Goal: Task Accomplishment & Management: Use online tool/utility

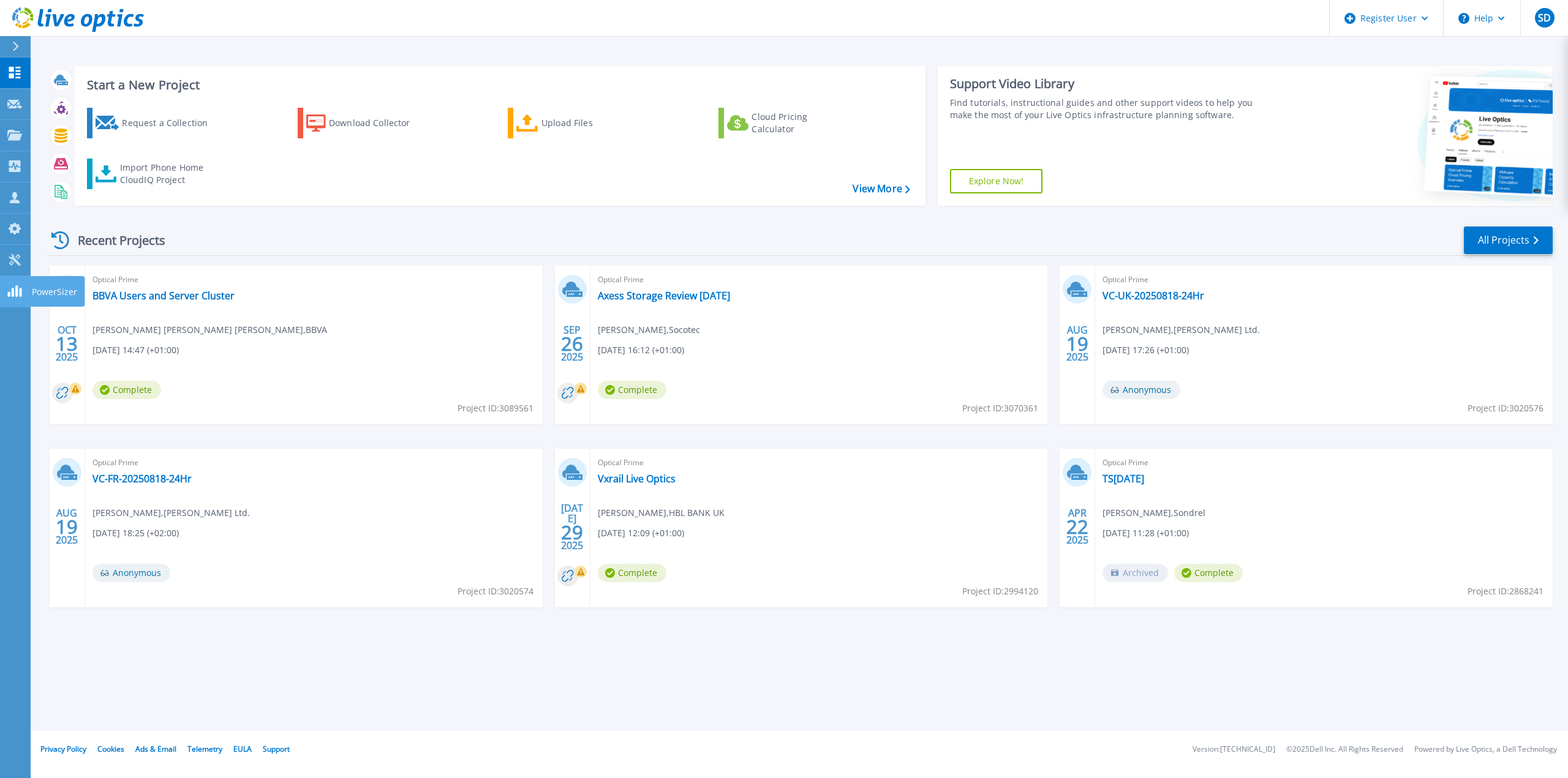
click at [12, 294] on rect at bounding box center [12, 292] width 2 height 9
drag, startPoint x: 12, startPoint y: 193, endPoint x: 12, endPoint y: 200, distance: 7.0
click at [12, 193] on icon at bounding box center [15, 198] width 15 height 12
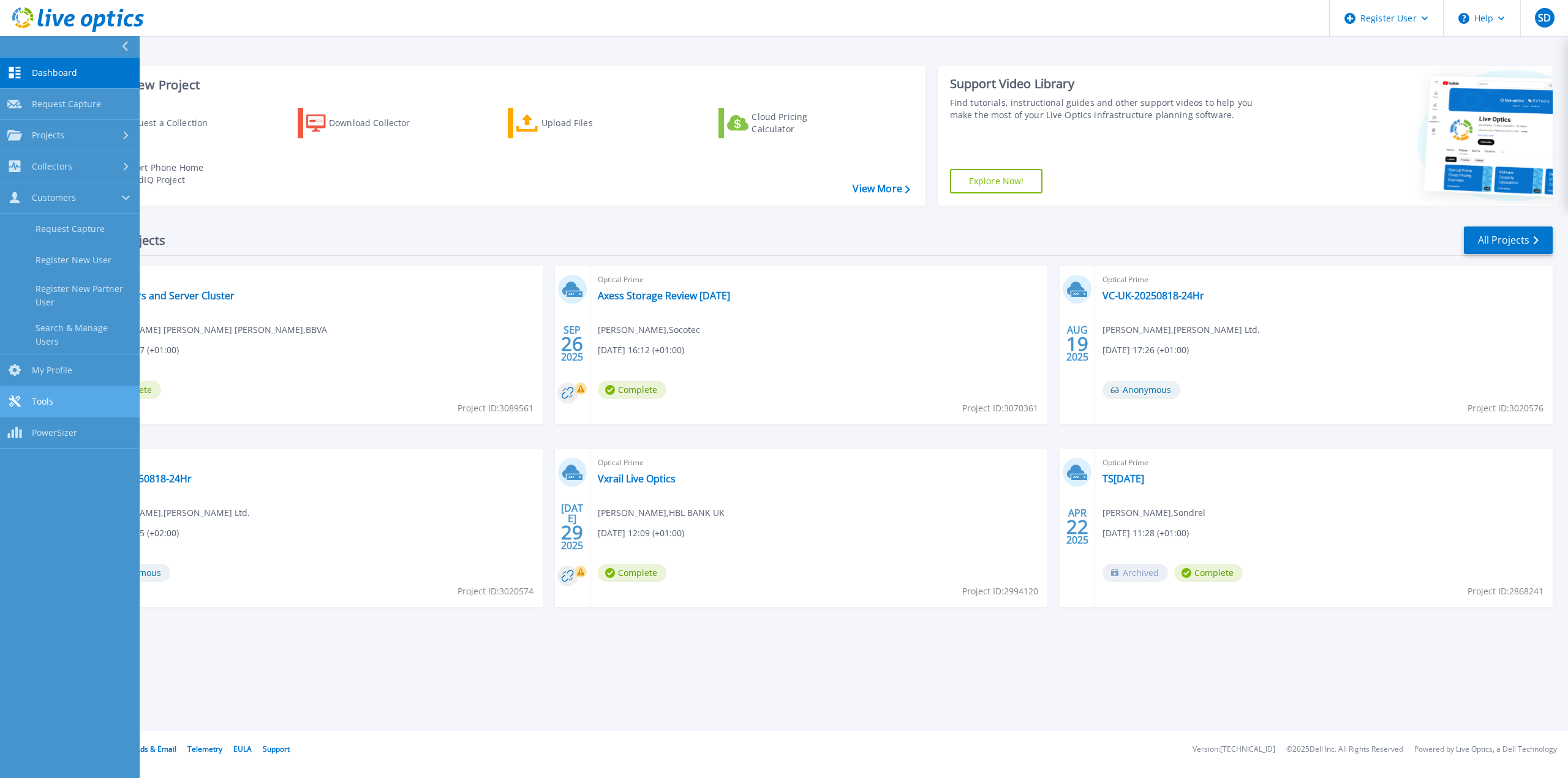
click at [62, 392] on link "Tools Tools" at bounding box center [70, 402] width 140 height 32
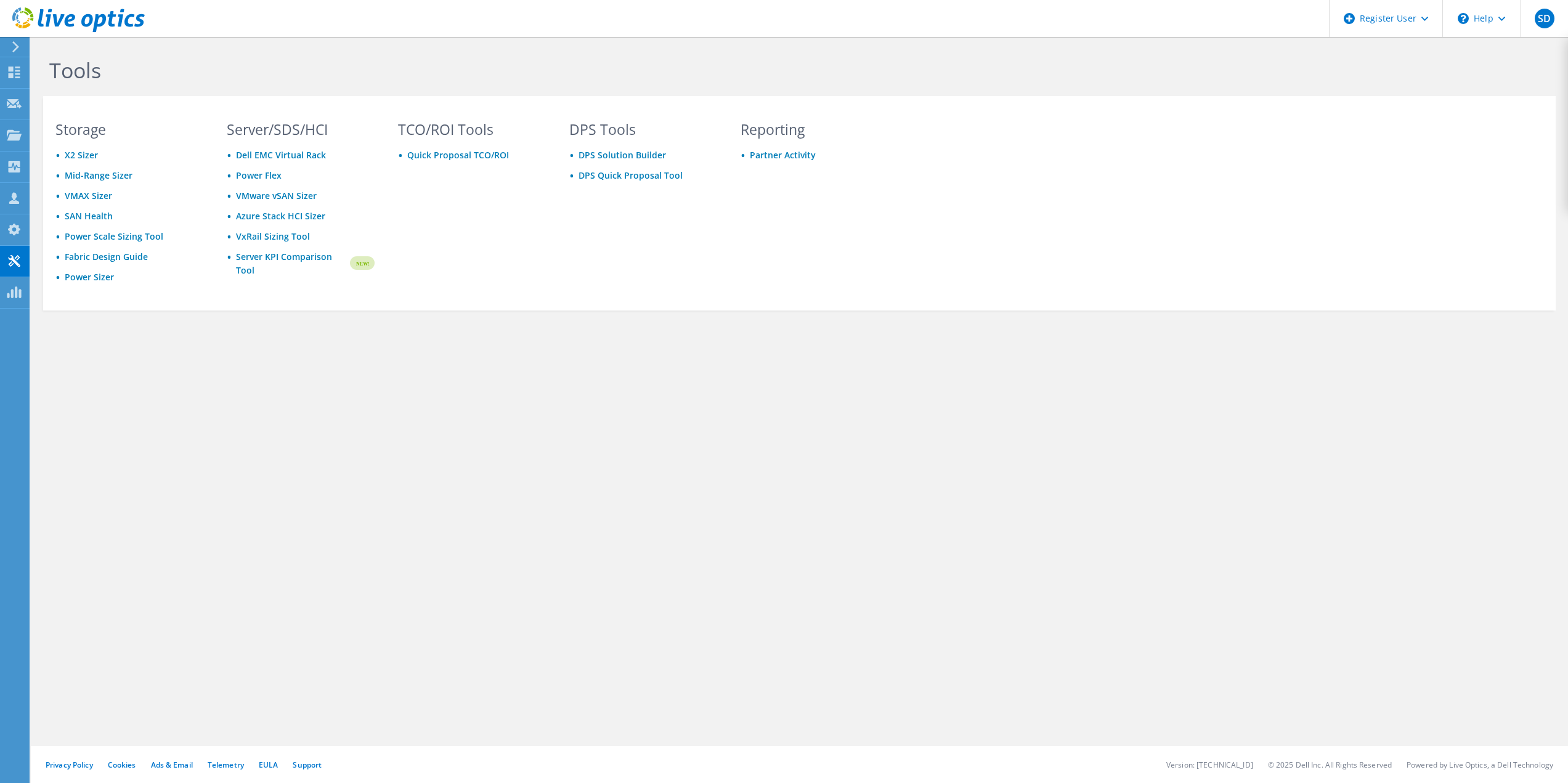
click at [432, 239] on div "TCO/ROI Tools Quick Proposal TCO/ROI" at bounding box center [472, 215] width 172 height 184
click at [20, 160] on use at bounding box center [14, 166] width 12 height 12
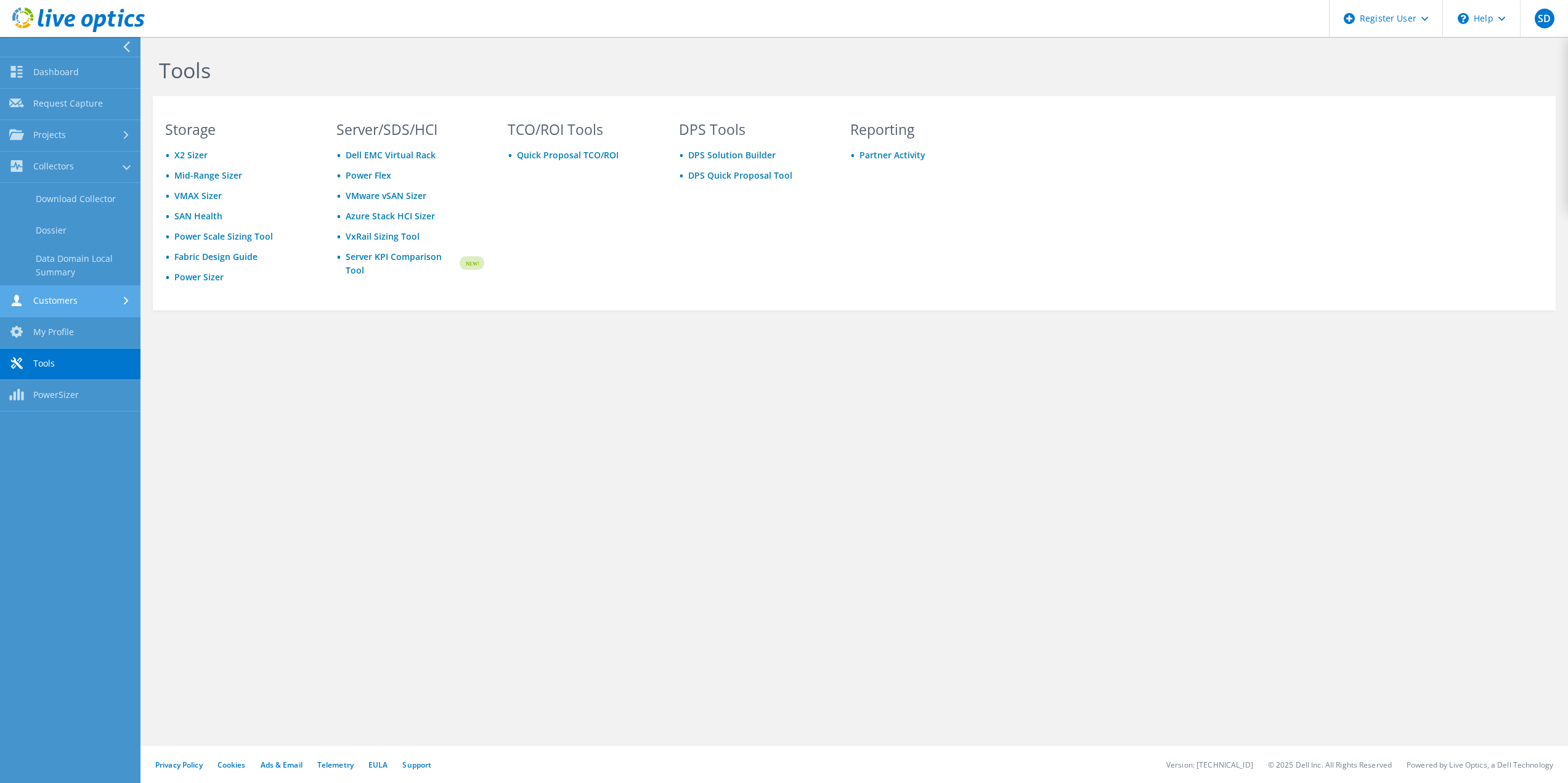
click at [83, 292] on link "Customers" at bounding box center [70, 302] width 140 height 32
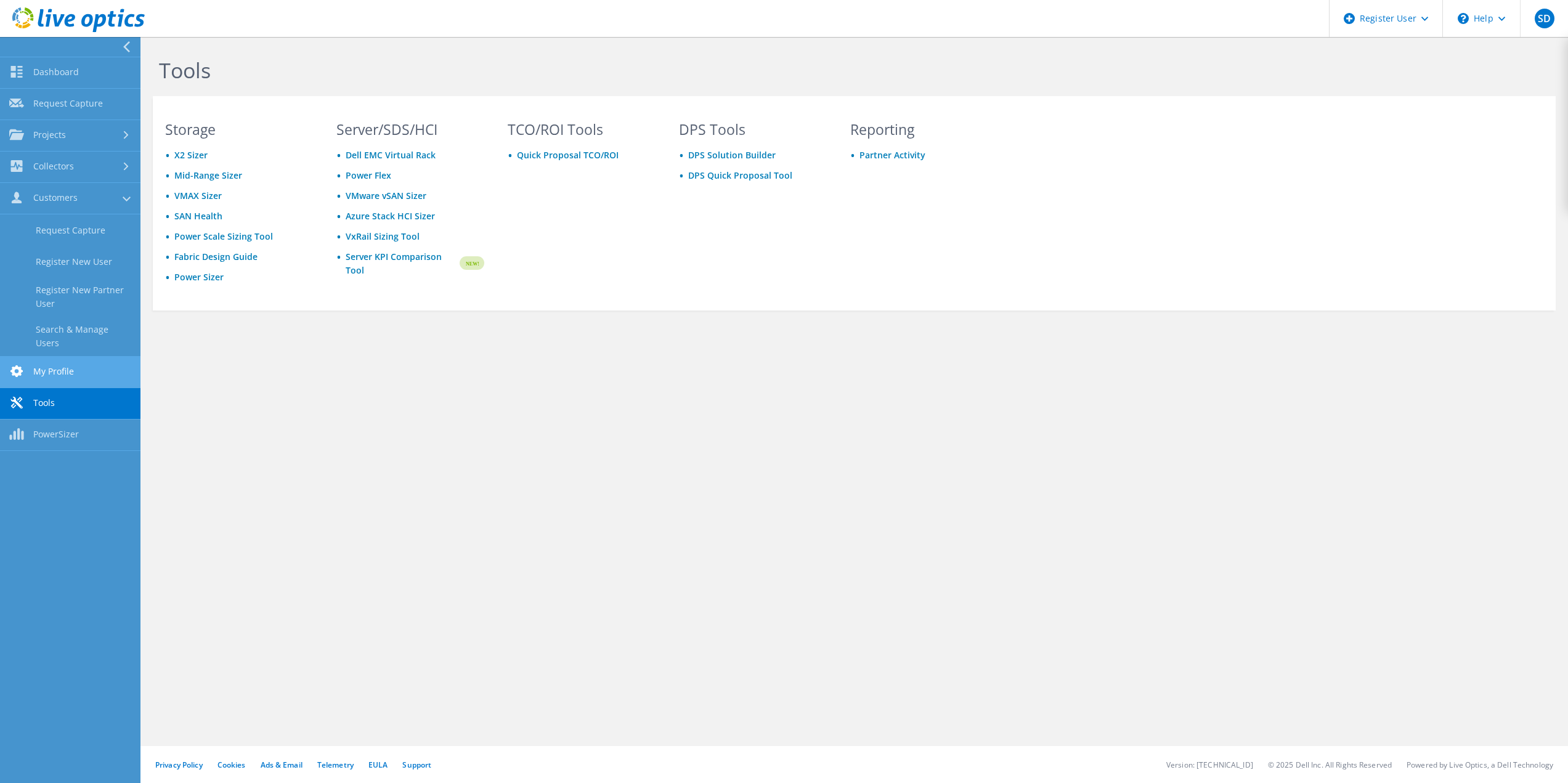
click at [67, 362] on link "My Profile" at bounding box center [70, 373] width 140 height 32
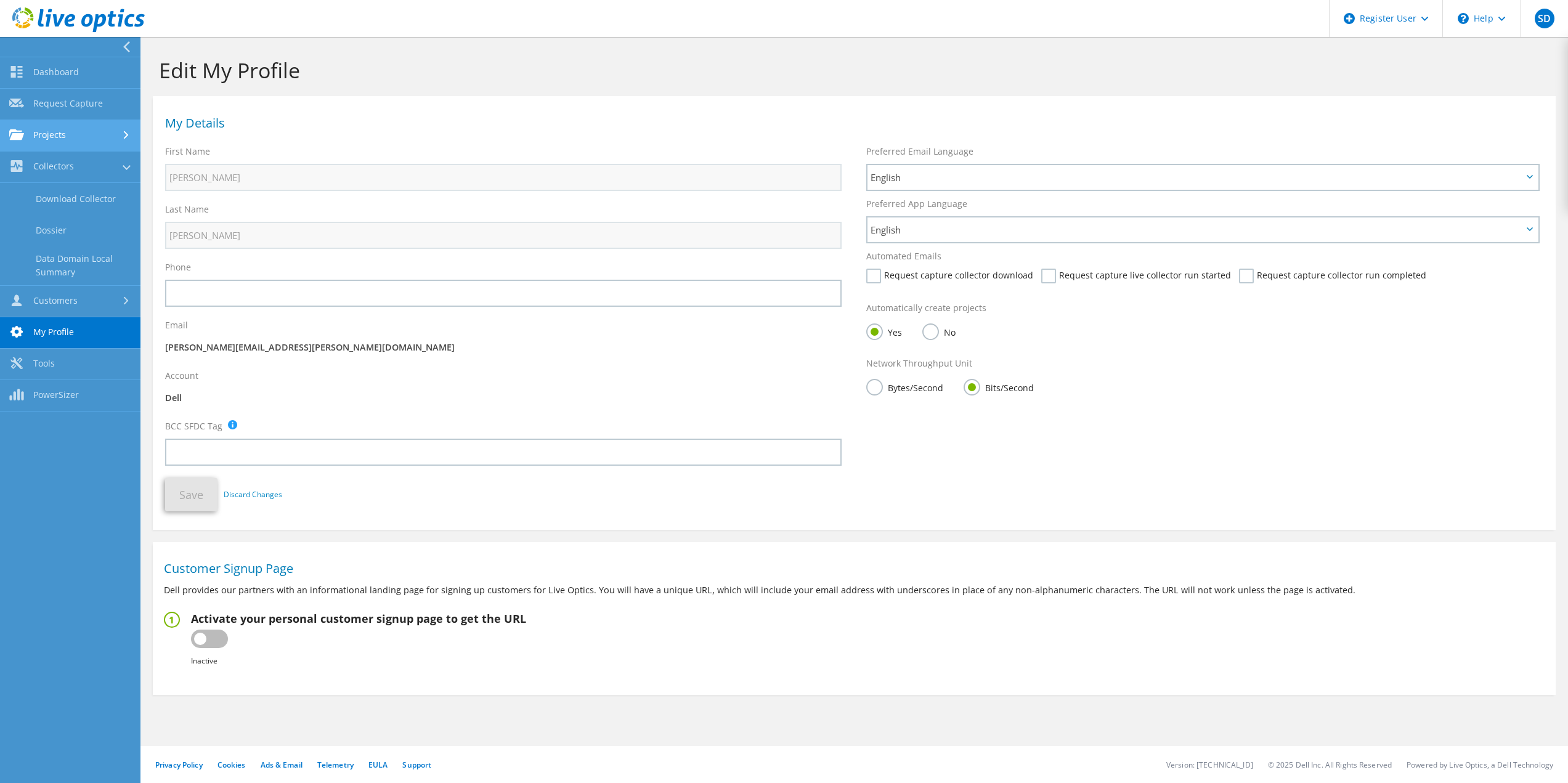
click at [63, 130] on link "Projects" at bounding box center [70, 136] width 140 height 32
click at [82, 198] on link "Upload SIOKIT & Files" at bounding box center [70, 199] width 140 height 32
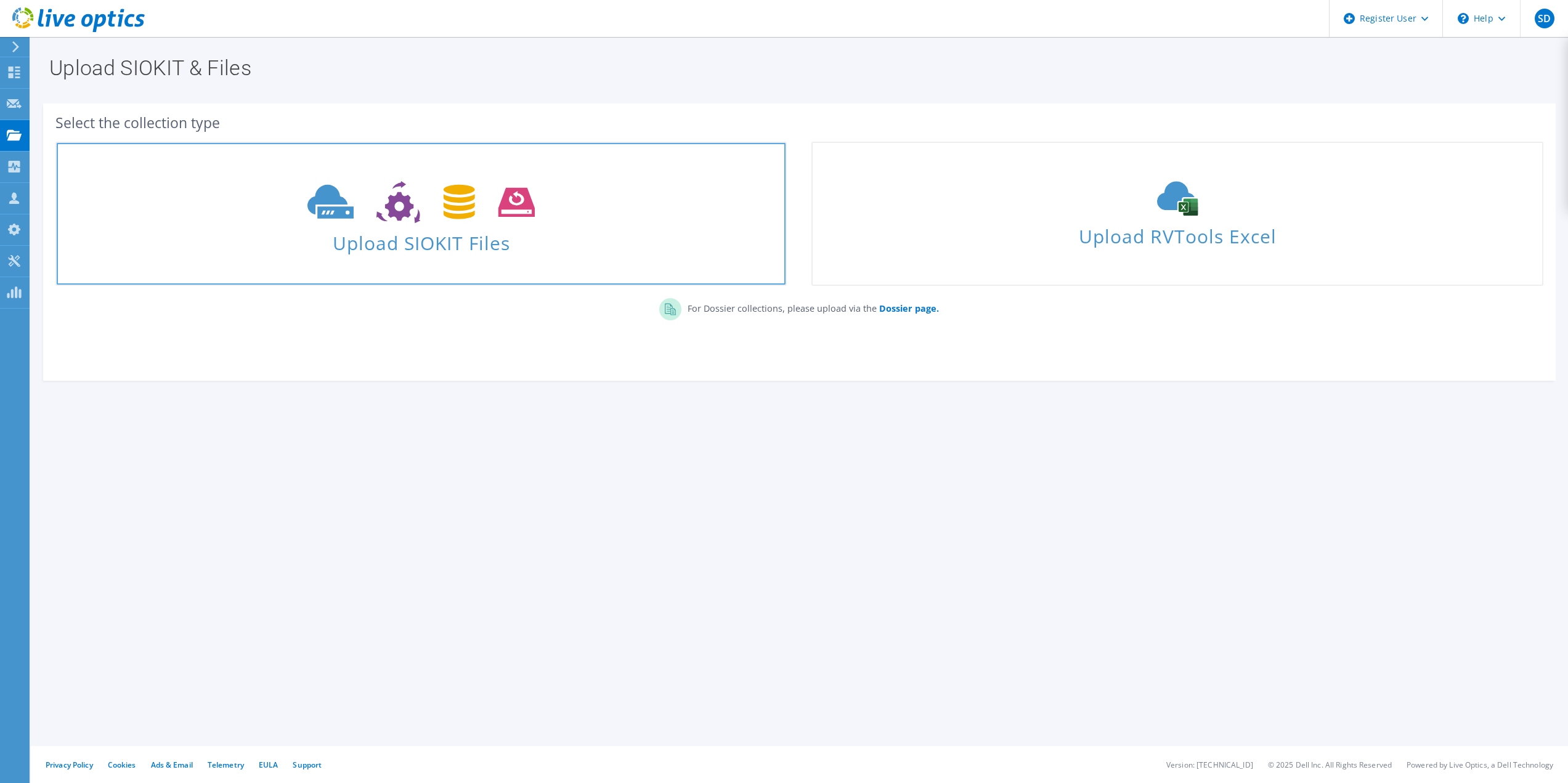
click at [433, 229] on span "Upload SIOKIT Files" at bounding box center [421, 240] width 728 height 27
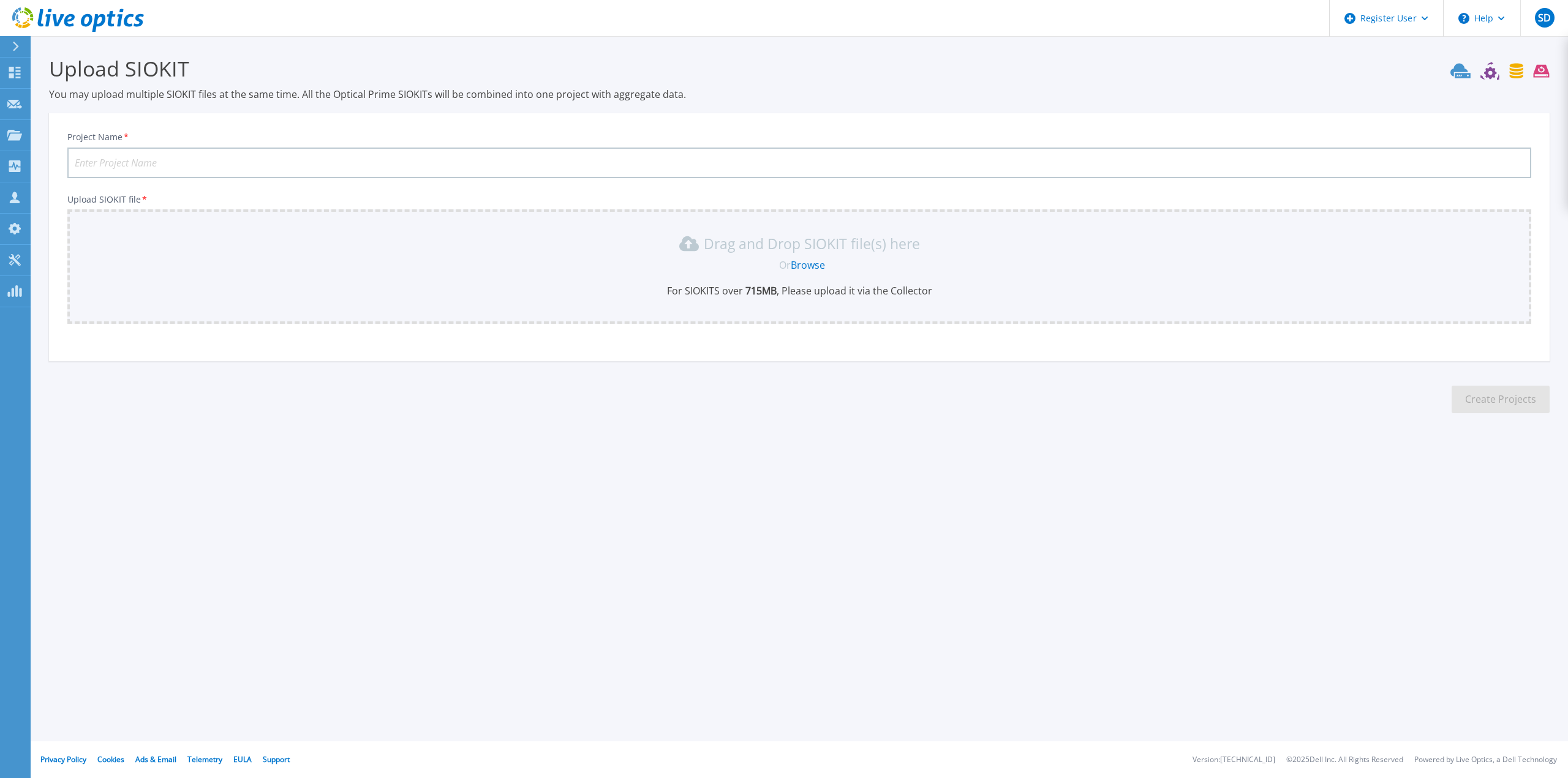
click at [372, 129] on div "Project Name * Upload SIOKIT file * Drag and Drop SIOKIT file(s) here Or Browse…" at bounding box center [799, 241] width 1501 height 240
click at [380, 154] on input "Project Name *" at bounding box center [799, 163] width 1463 height 31
click at [816, 264] on link "Browse" at bounding box center [807, 265] width 34 height 13
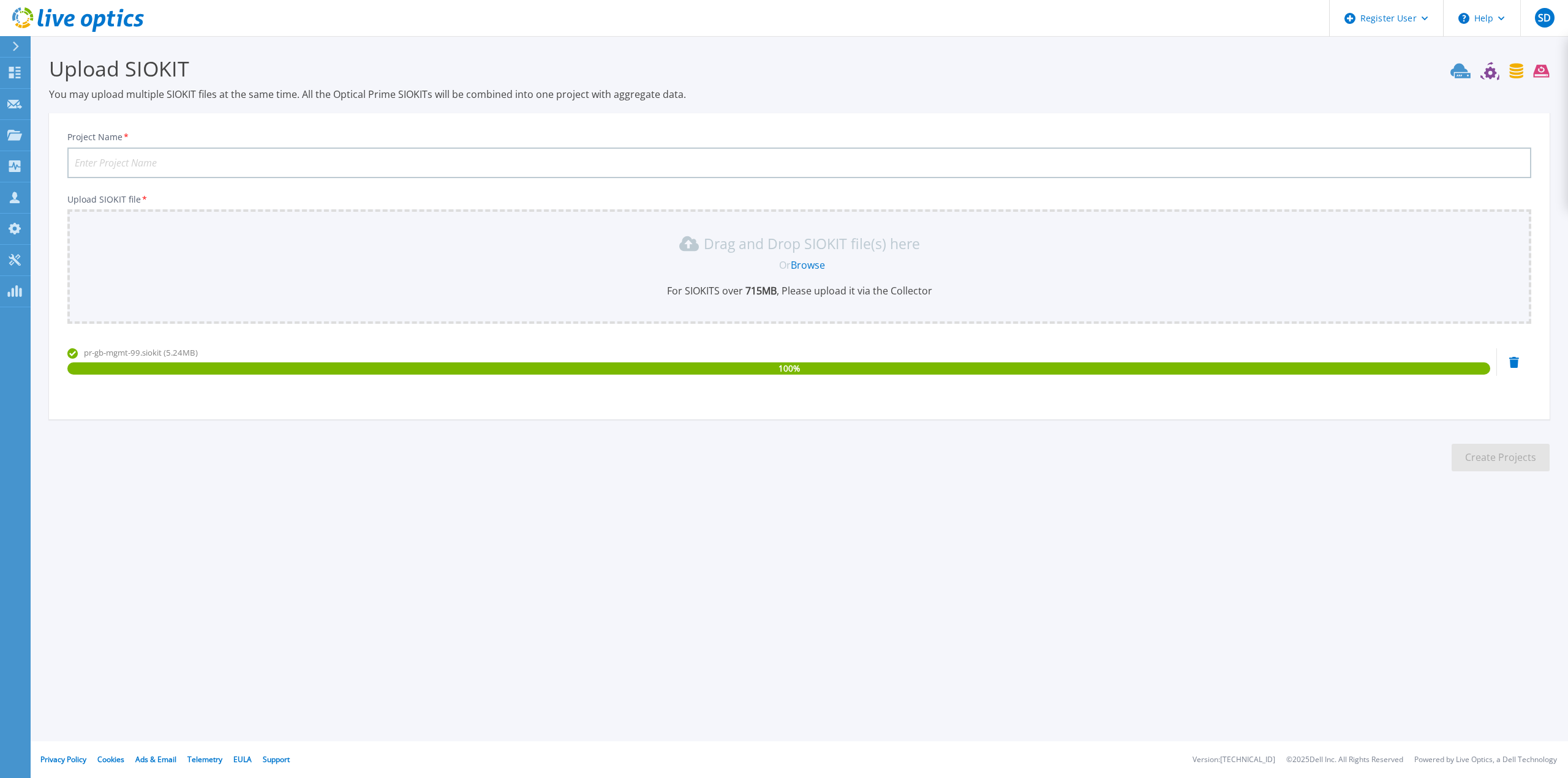
drag, startPoint x: 188, startPoint y: 148, endPoint x: 193, endPoint y: 164, distance: 16.8
click at [188, 148] on input "Project Name *" at bounding box center [799, 163] width 1463 height 31
click at [193, 164] on input "Project Name *" at bounding box center [799, 163] width 1463 height 31
type input "Magellan Robotech"
click at [1036, 422] on section "Upload SIOKIT You may upload multiple SIOKIT files at the same time. All the Op…" at bounding box center [799, 267] width 1537 height 462
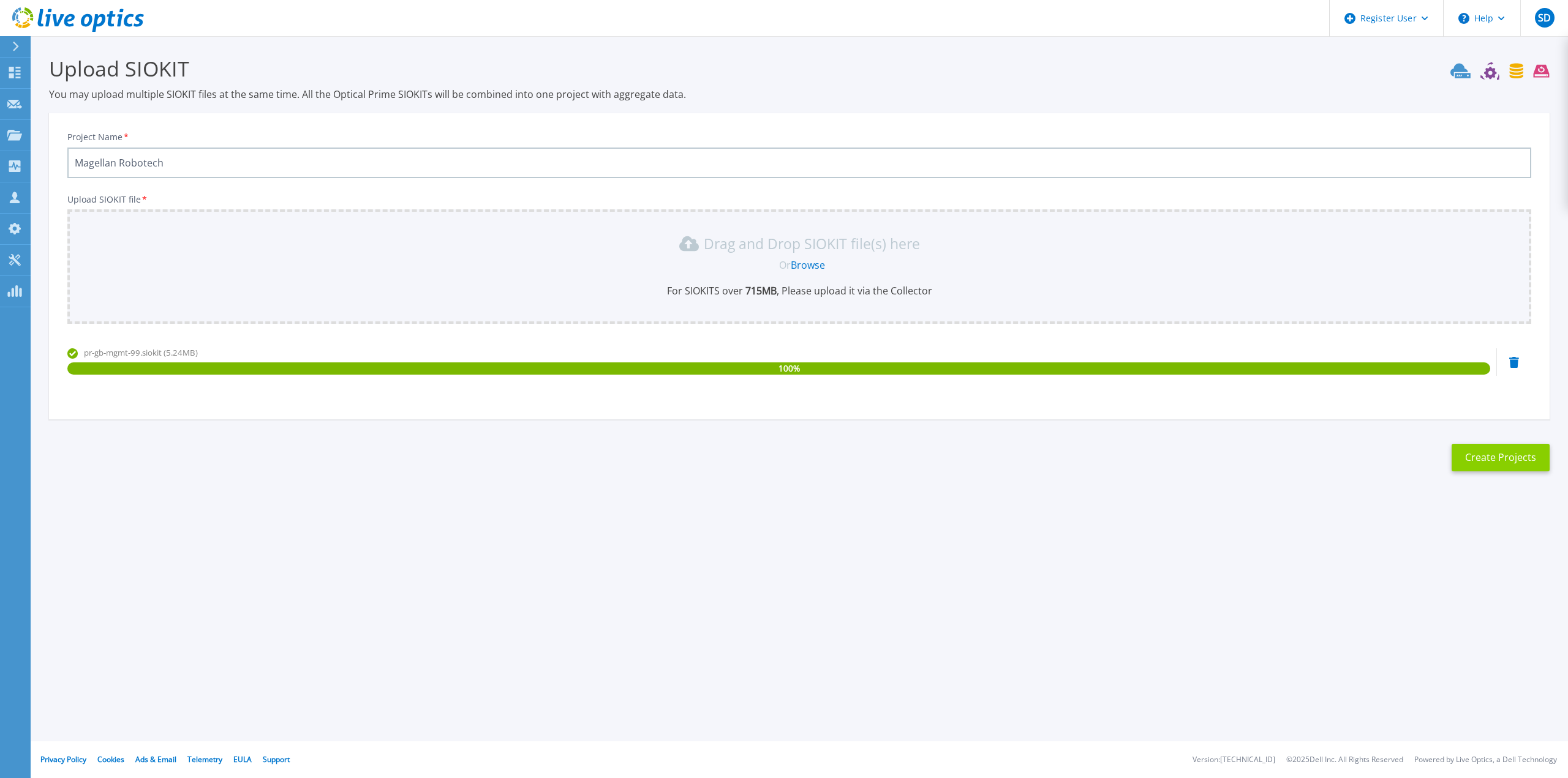
click at [1487, 448] on button "Create Projects" at bounding box center [1501, 458] width 98 height 27
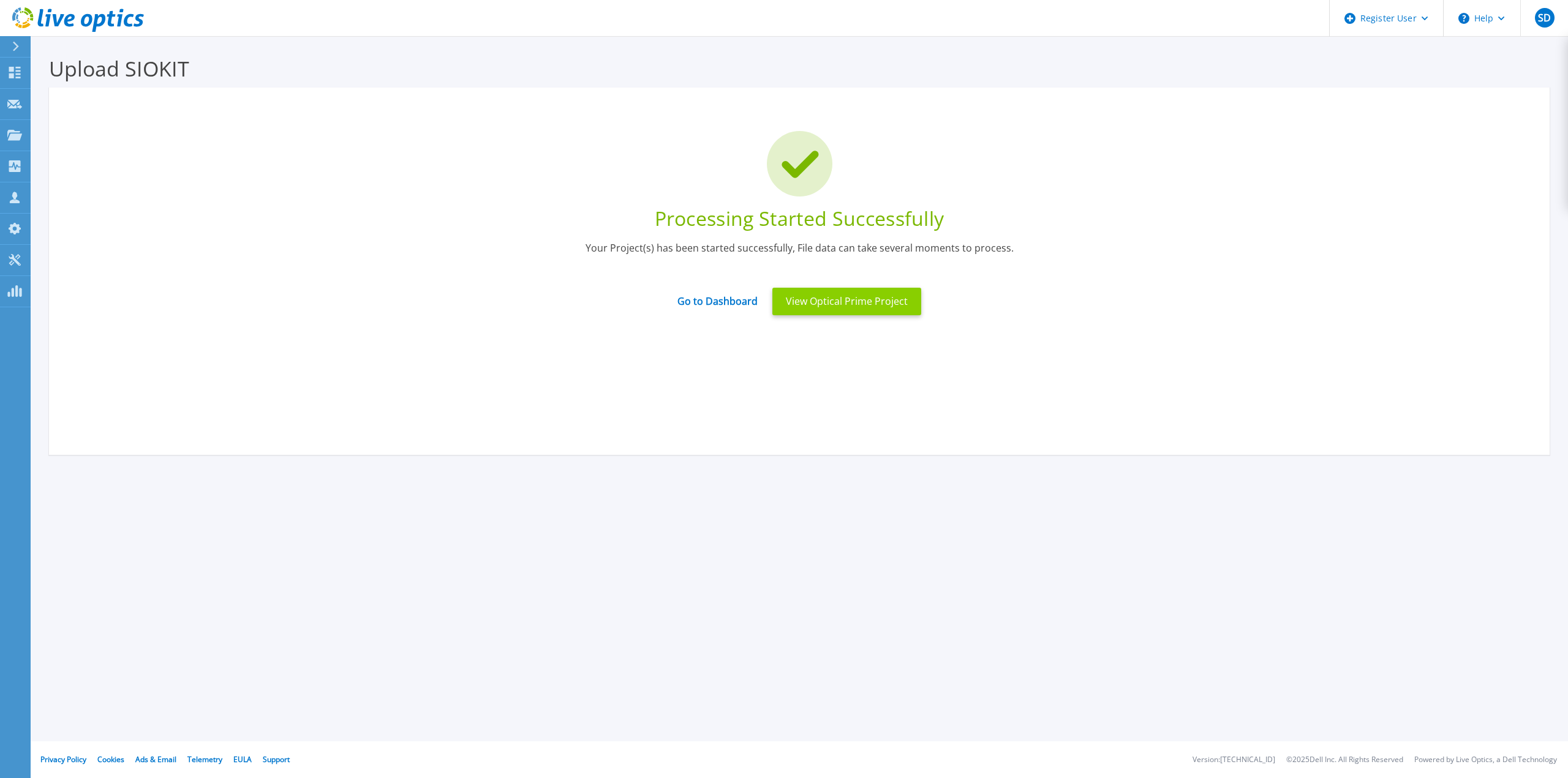
click at [827, 305] on button "View Optical Prime Project" at bounding box center [846, 301] width 149 height 27
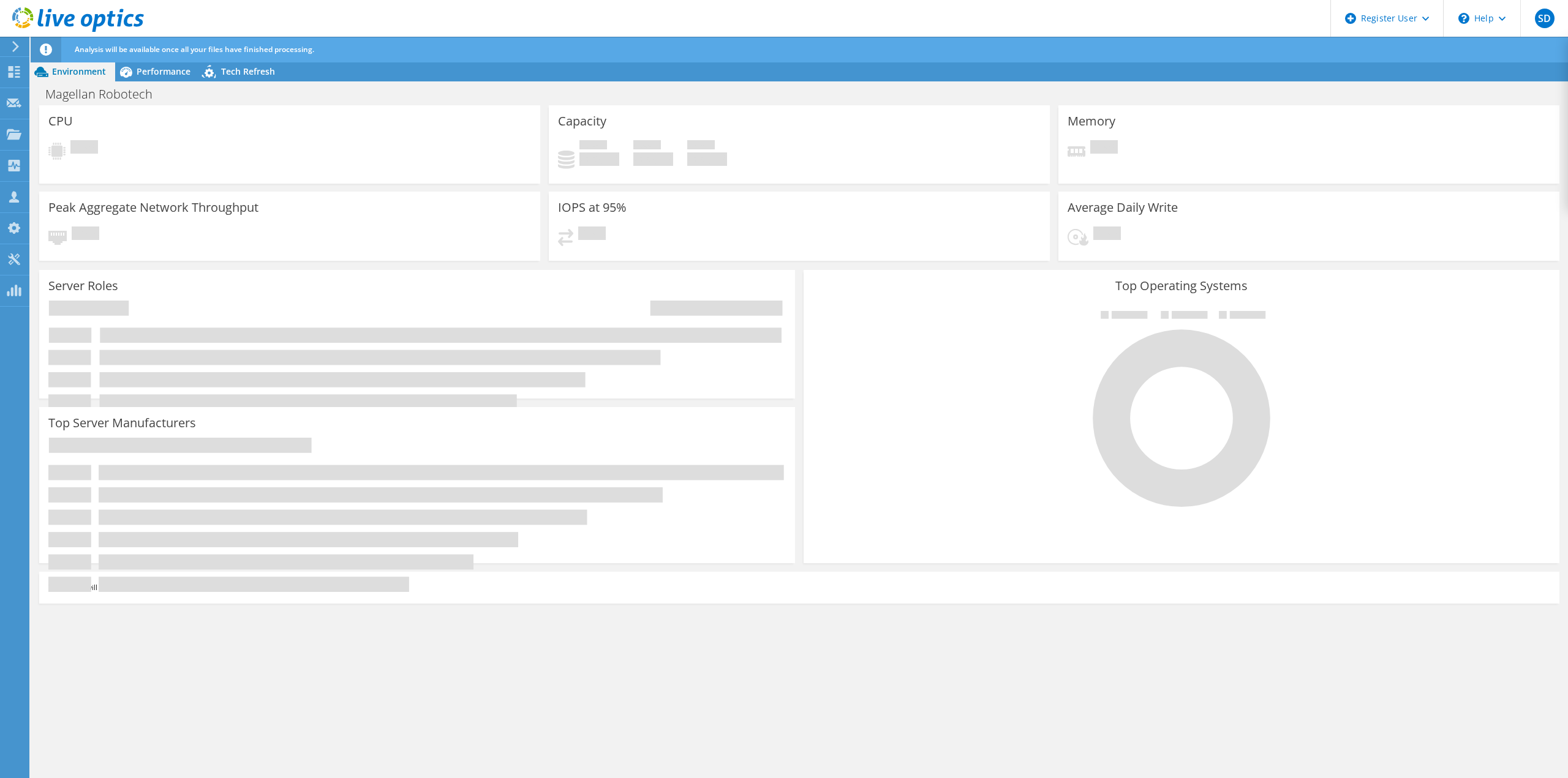
radio input "true"
radio input "false"
